Goal: Information Seeking & Learning: Learn about a topic

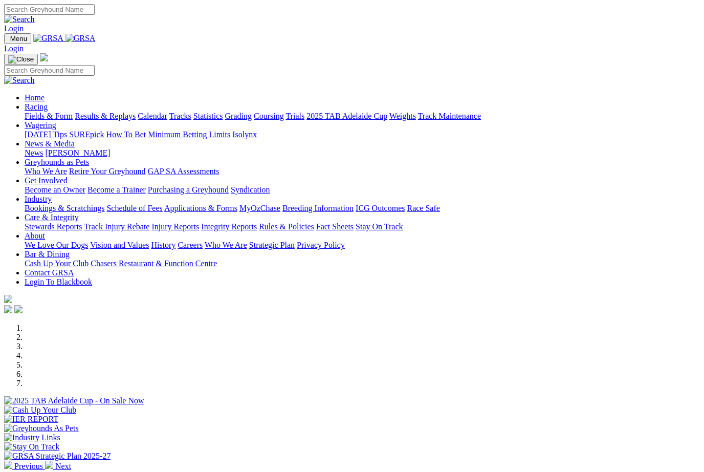
click at [48, 102] on link "Racing" at bounding box center [36, 106] width 23 height 9
click at [134, 112] on link "Results & Replays" at bounding box center [105, 116] width 61 height 9
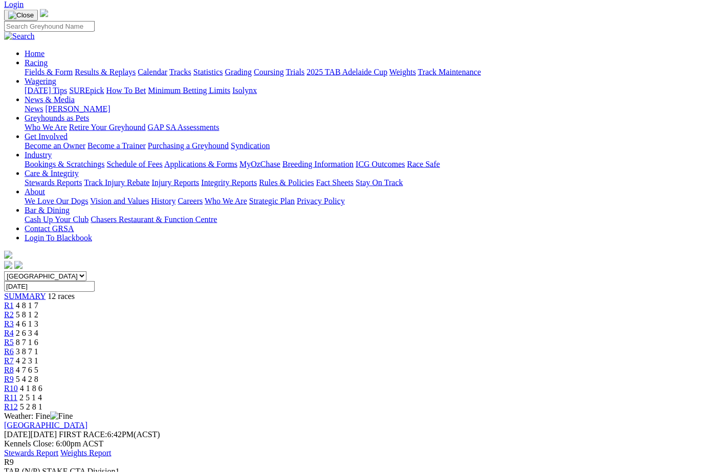
scroll to position [125, 0]
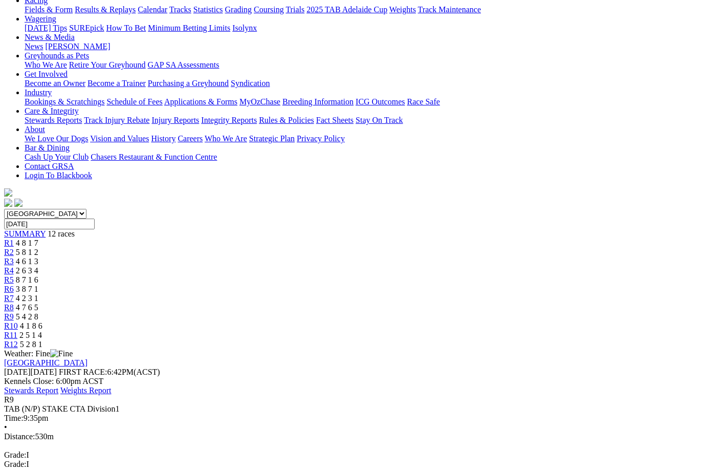
click at [38, 303] on span "4 7 6 5" at bounding box center [27, 307] width 23 height 9
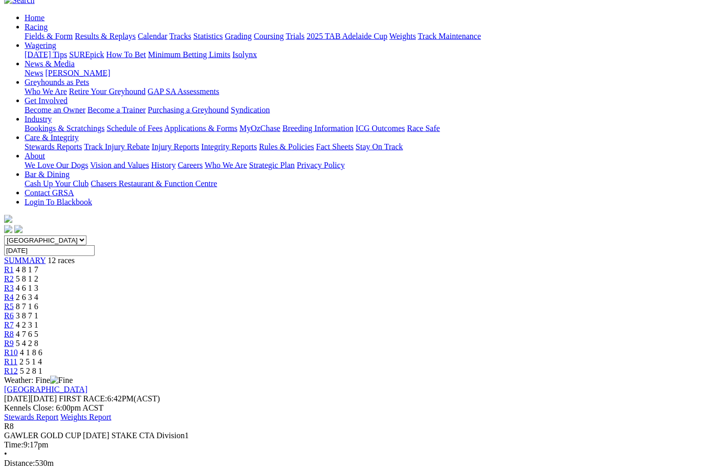
scroll to position [99, 0]
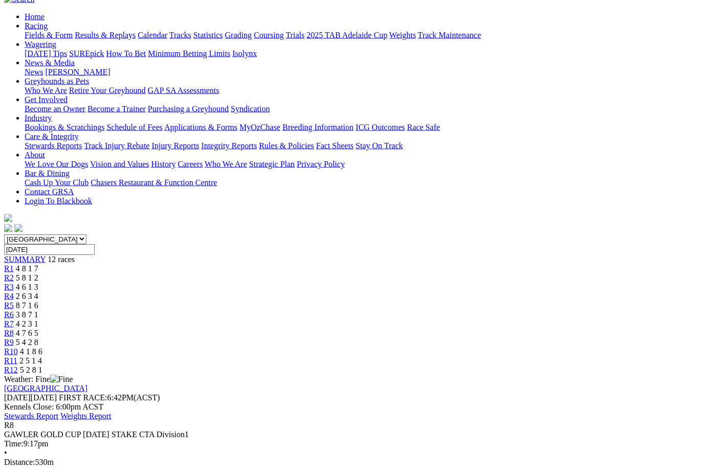
click at [38, 319] on span "4 2 3 1" at bounding box center [27, 323] width 23 height 9
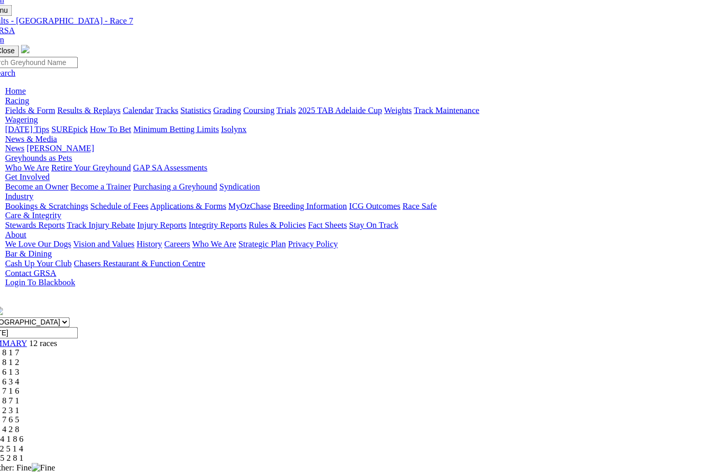
scroll to position [0, 5]
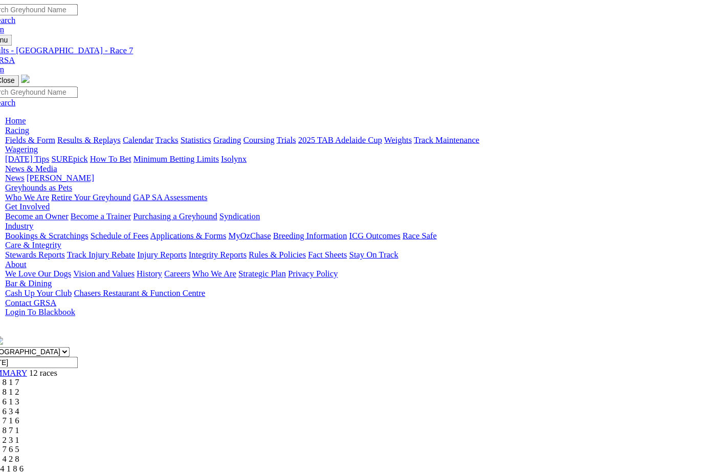
click at [33, 363] on span "4 8 1 7" at bounding box center [22, 367] width 23 height 9
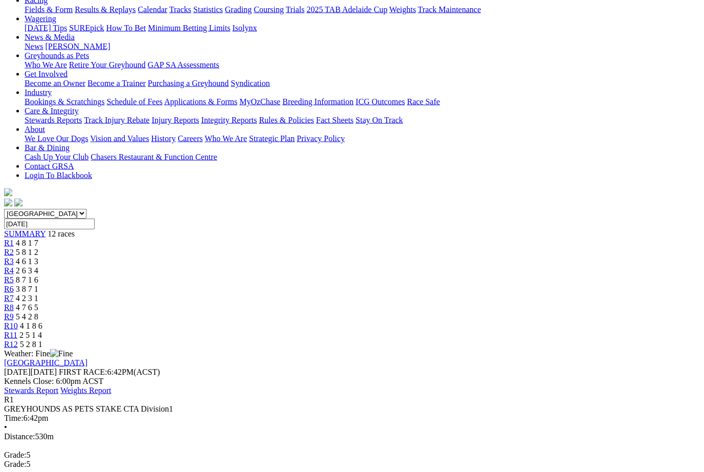
scroll to position [129, 0]
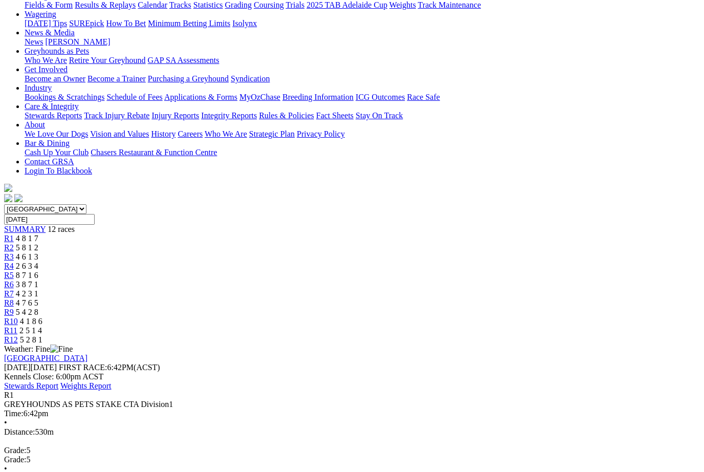
click at [14, 243] on span "R2" at bounding box center [9, 247] width 10 height 9
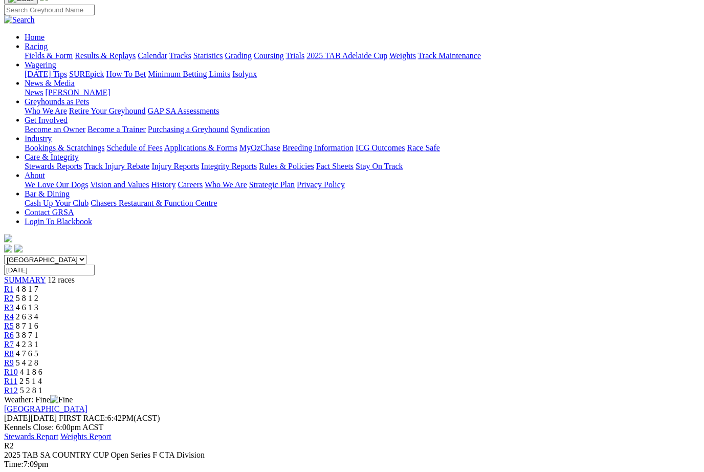
scroll to position [78, 0]
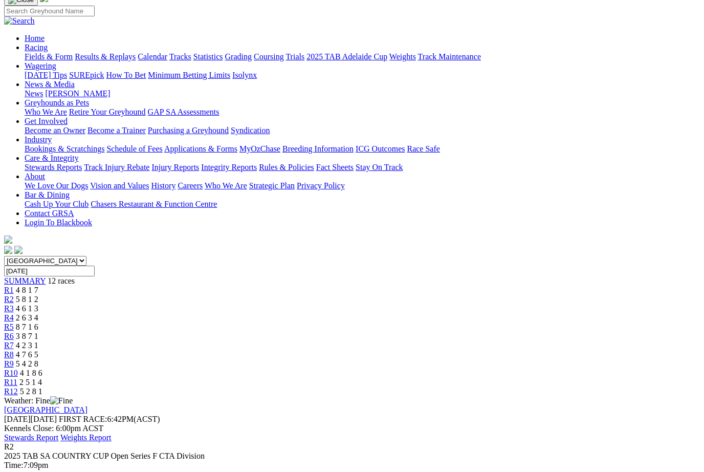
click at [14, 304] on span "R3" at bounding box center [9, 308] width 10 height 9
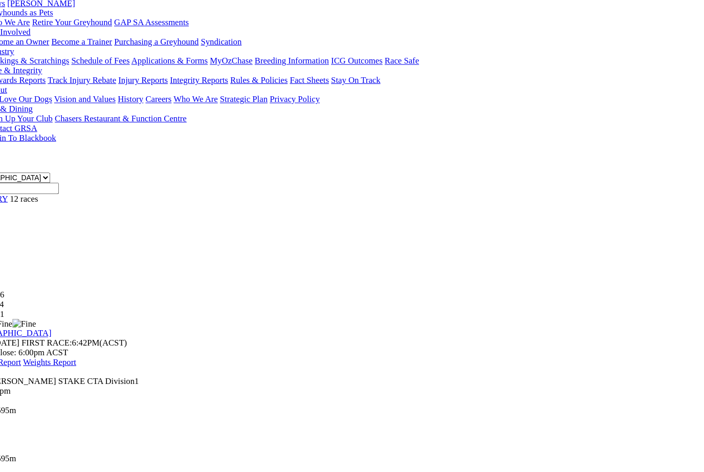
scroll to position [168, 10]
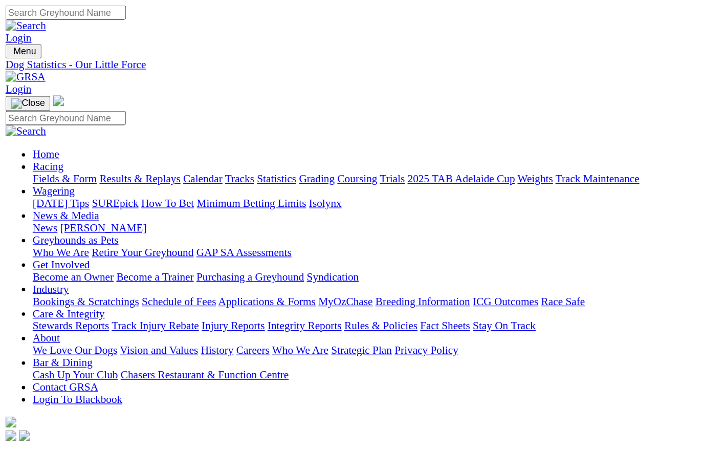
click at [28, 130] on link "Fields & Form" at bounding box center [49, 134] width 48 height 9
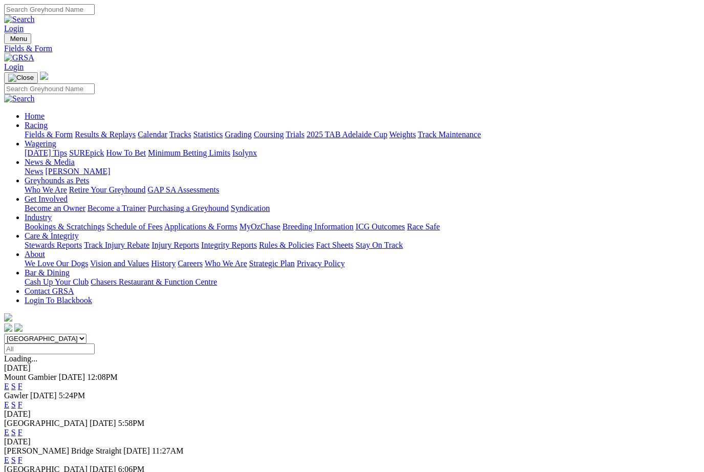
click at [136, 130] on link "Results & Replays" at bounding box center [105, 134] width 61 height 9
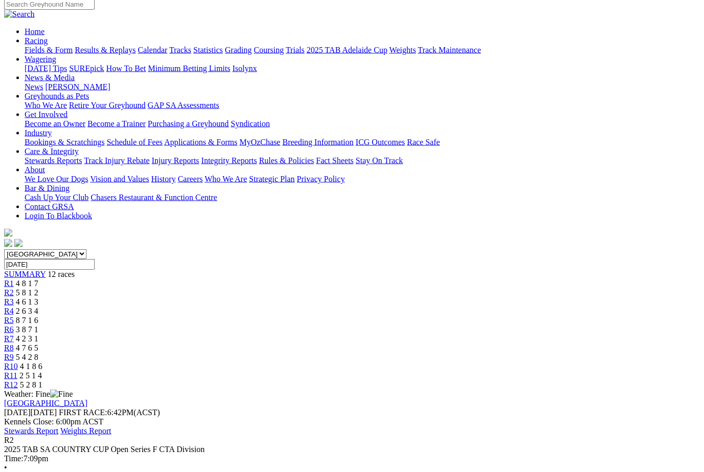
scroll to position [78, 0]
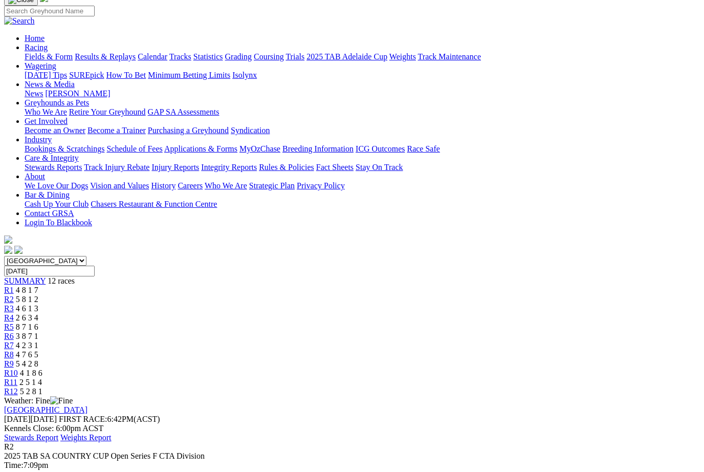
click at [38, 304] on span "4 6 1 3" at bounding box center [27, 308] width 23 height 9
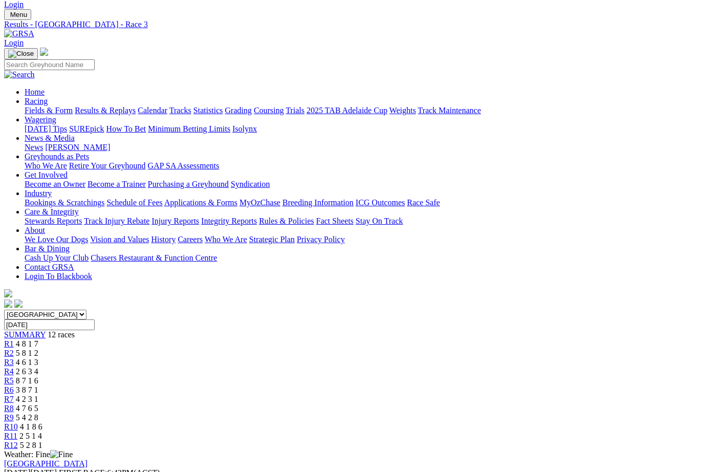
scroll to position [24, 0]
click at [124, 106] on link "Results & Replays" at bounding box center [105, 110] width 61 height 9
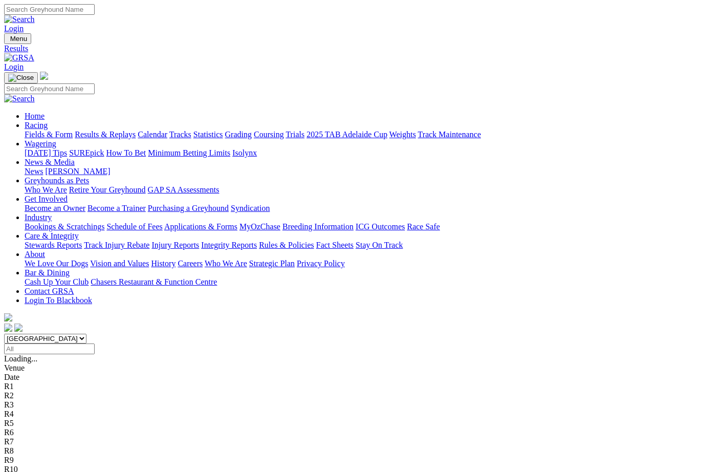
click at [86, 334] on select "South Australia New South Wales Northern Territory Queensland Tasmania Victoria…" at bounding box center [45, 339] width 82 height 10
select select "NSW"
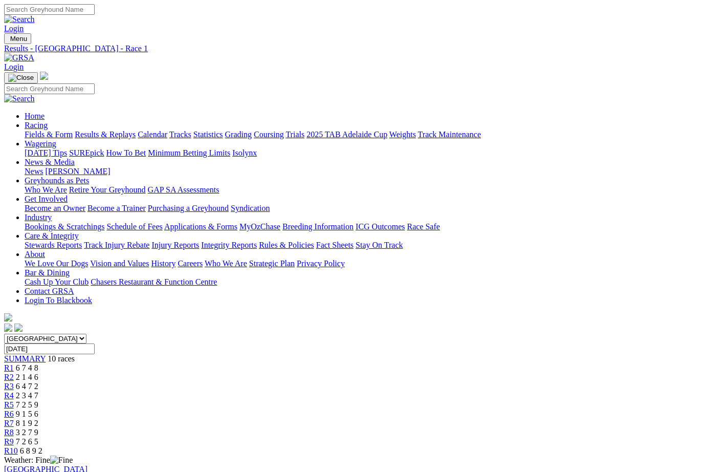
click at [14, 372] on span "R2" at bounding box center [9, 376] width 10 height 9
click at [14, 382] on link "R3" at bounding box center [9, 386] width 10 height 9
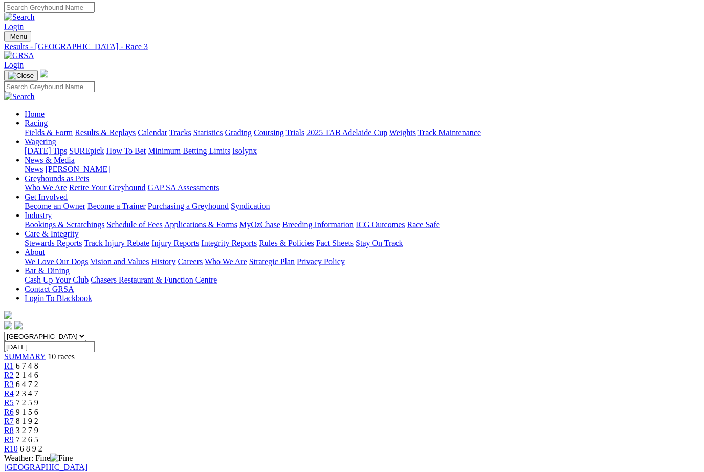
scroll to position [3, 0]
click at [14, 388] on span "R4" at bounding box center [9, 392] width 10 height 9
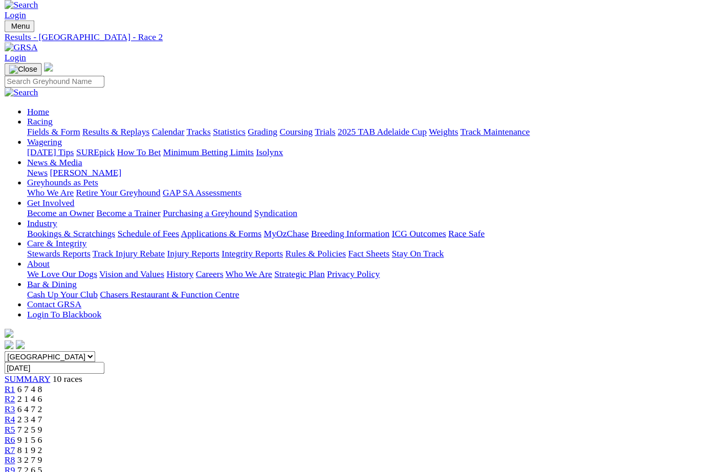
scroll to position [2, 0]
click at [37, 128] on link "Fields & Form" at bounding box center [49, 132] width 48 height 9
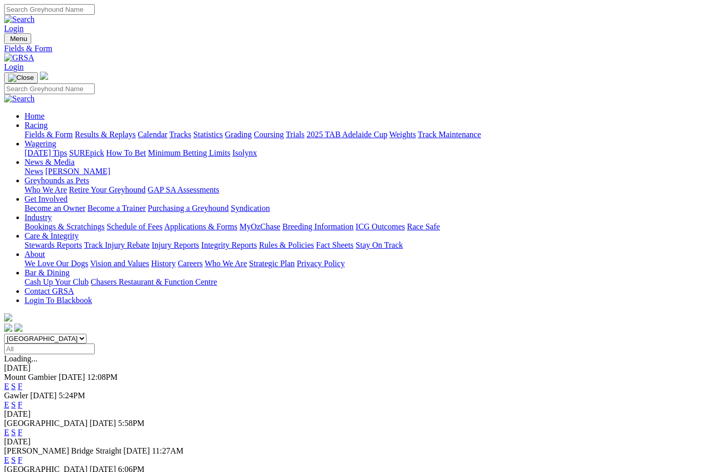
click at [75, 158] on link "News & Media" at bounding box center [50, 162] width 50 height 9
click at [43, 167] on link "News" at bounding box center [34, 171] width 18 height 9
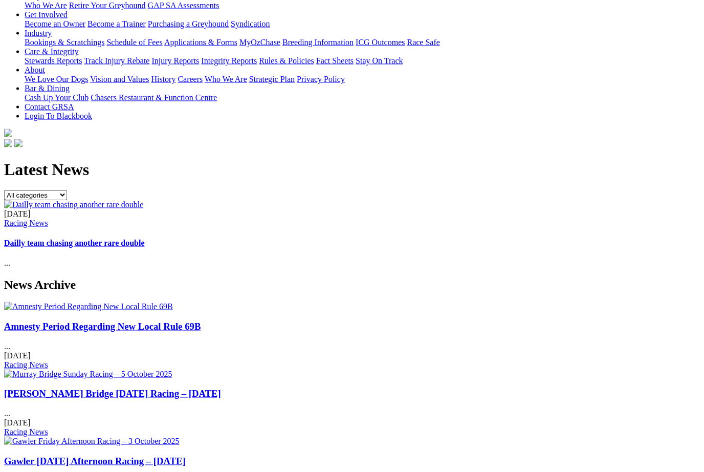
scroll to position [185, 0]
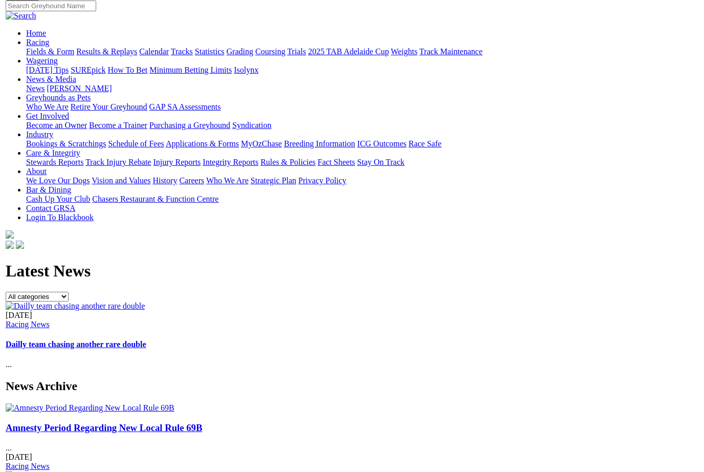
scroll to position [54, 0]
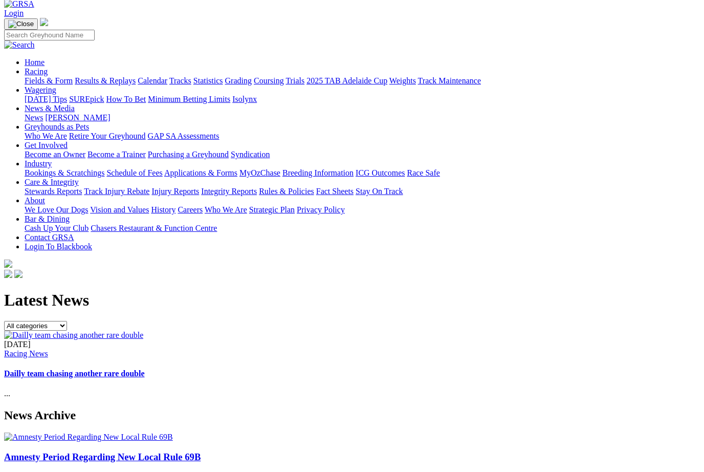
click at [145, 369] on link "Dailly team chasing another rare double" at bounding box center [74, 373] width 141 height 9
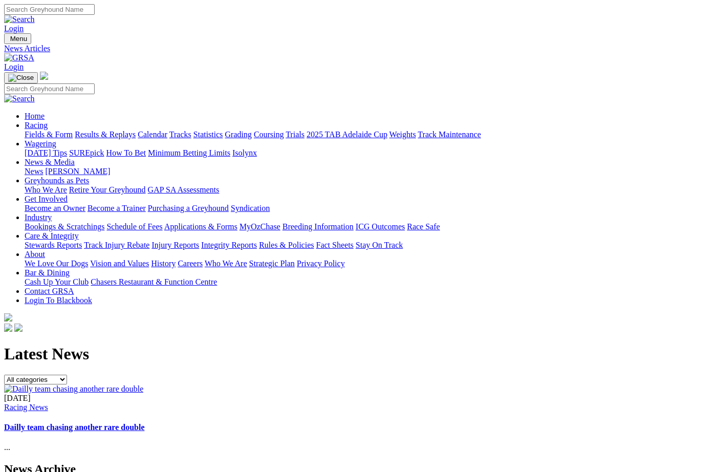
scroll to position [54, 0]
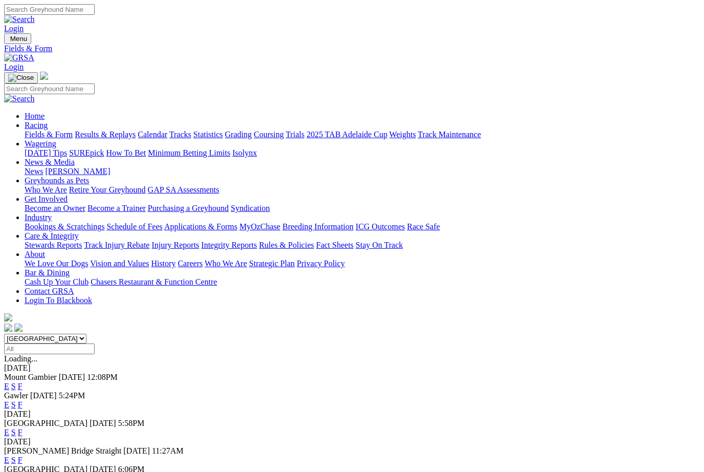
click at [38, 130] on link "Fields & Form" at bounding box center [49, 134] width 48 height 9
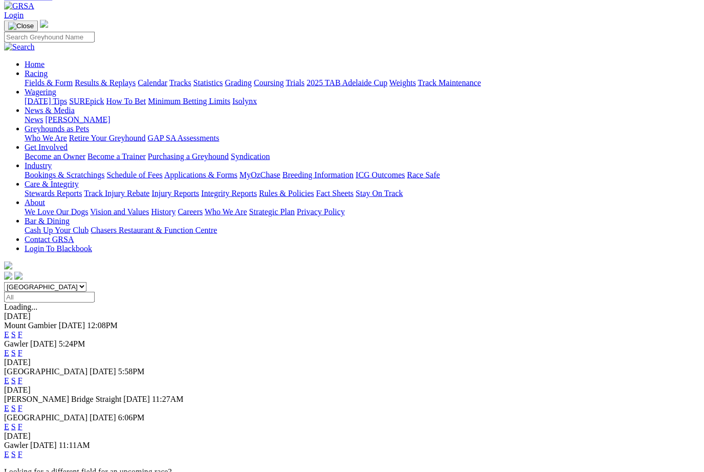
scroll to position [67, 0]
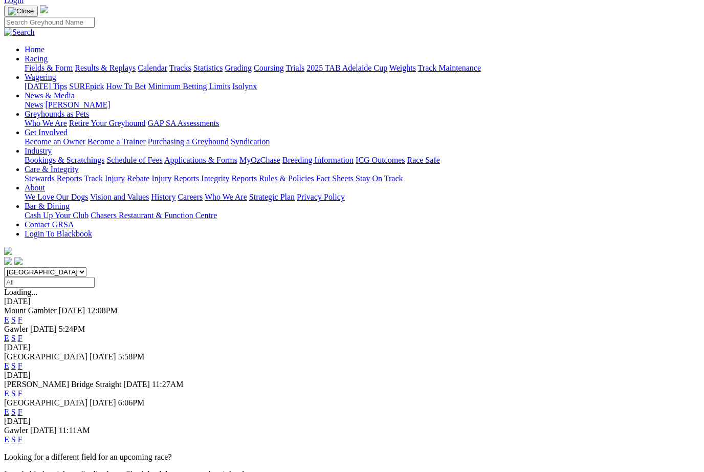
click at [23, 334] on link "F" at bounding box center [20, 338] width 5 height 9
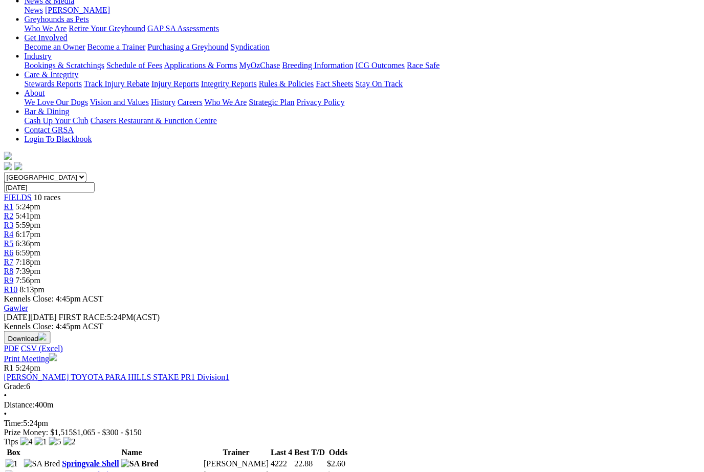
scroll to position [162, 7]
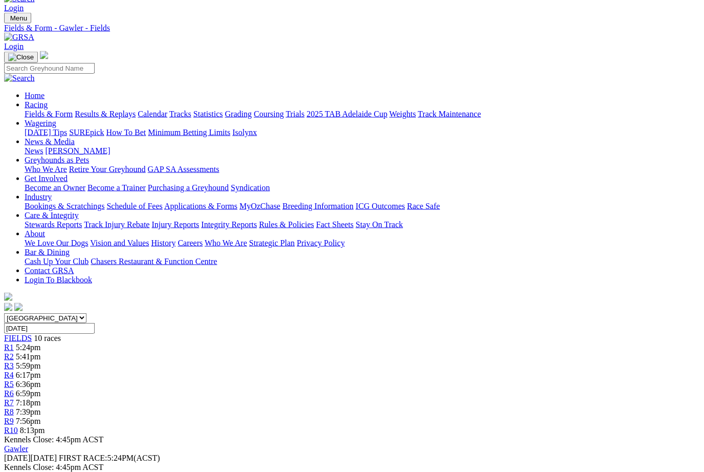
scroll to position [0, 0]
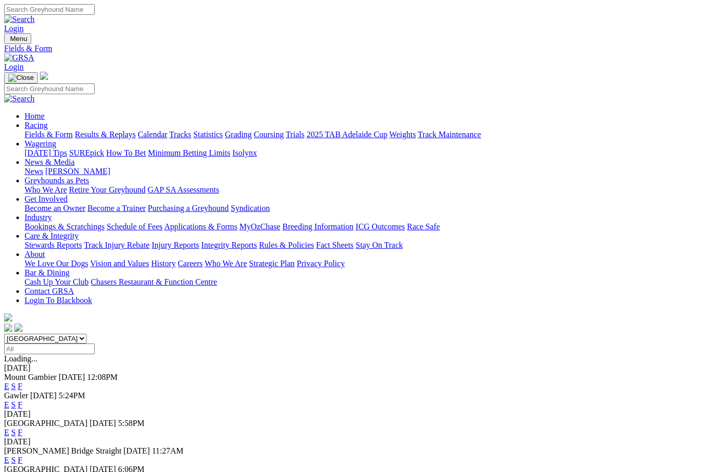
scroll to position [100, 0]
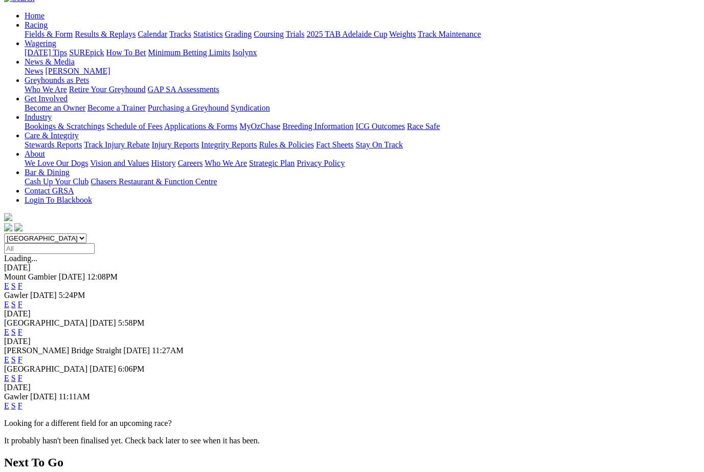
click at [23, 355] on link "F" at bounding box center [20, 359] width 5 height 9
click at [23, 373] on link "F" at bounding box center [20, 377] width 5 height 9
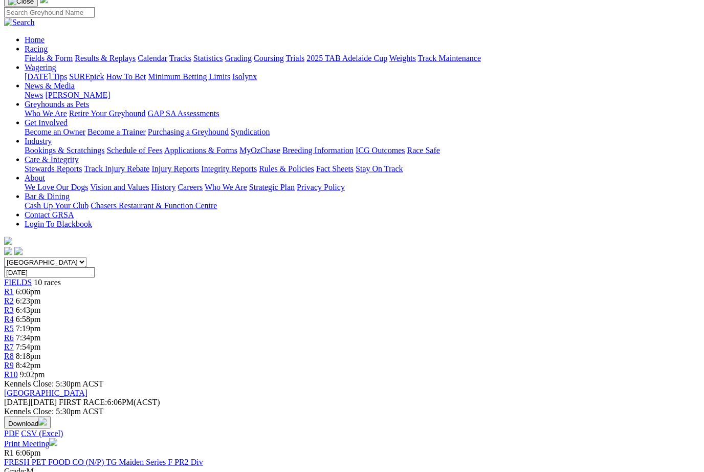
scroll to position [77, 0]
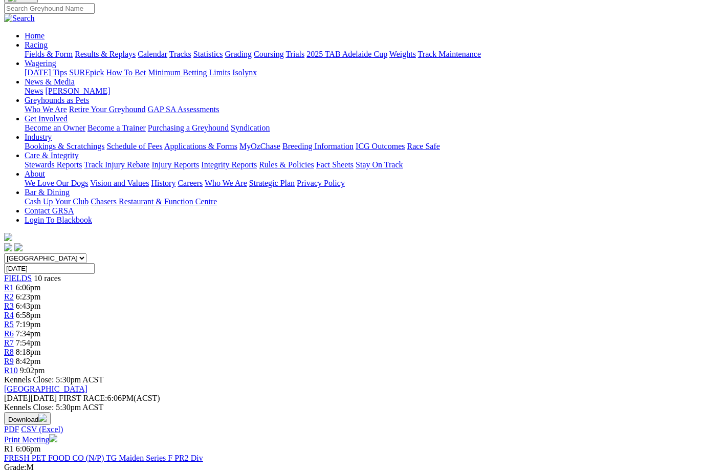
scroll to position [0, 0]
